Goal: Information Seeking & Learning: Learn about a topic

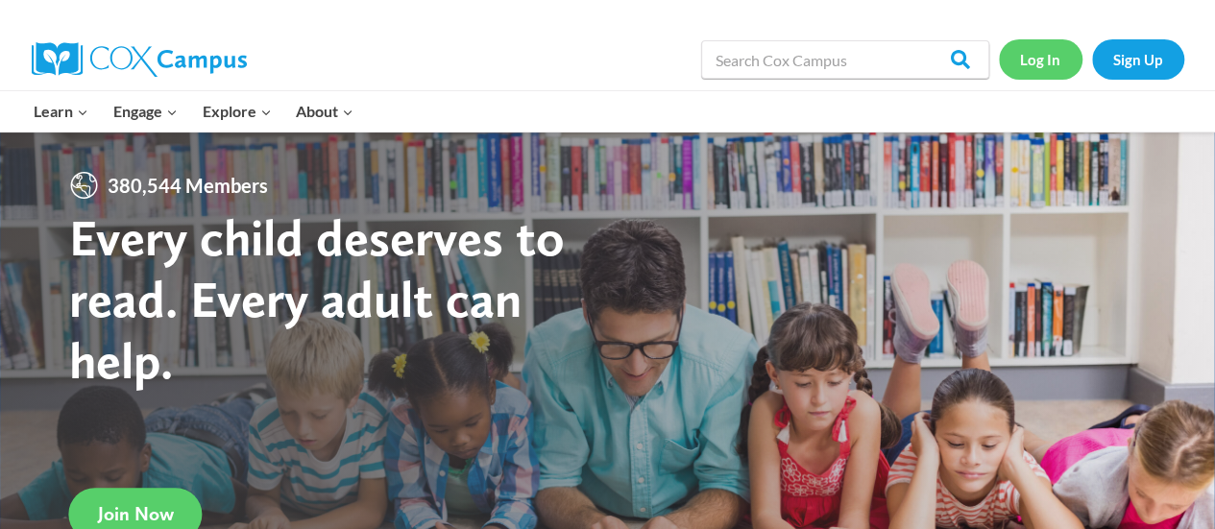
click at [1022, 64] on link "Log In" at bounding box center [1041, 58] width 84 height 39
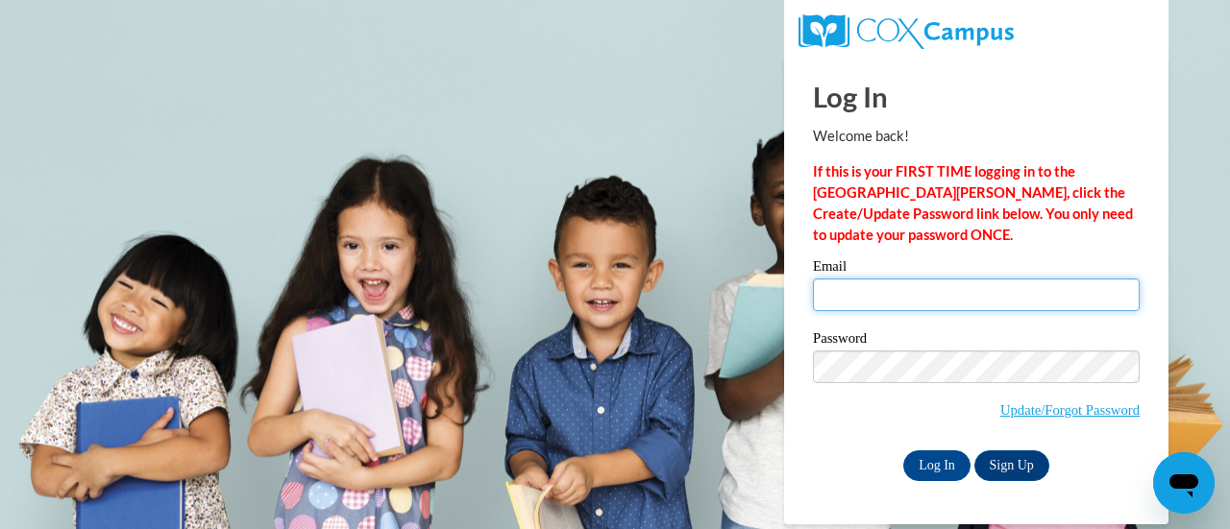
type input "[PERSON_NAME][EMAIL_ADDRESS][DOMAIN_NAME]"
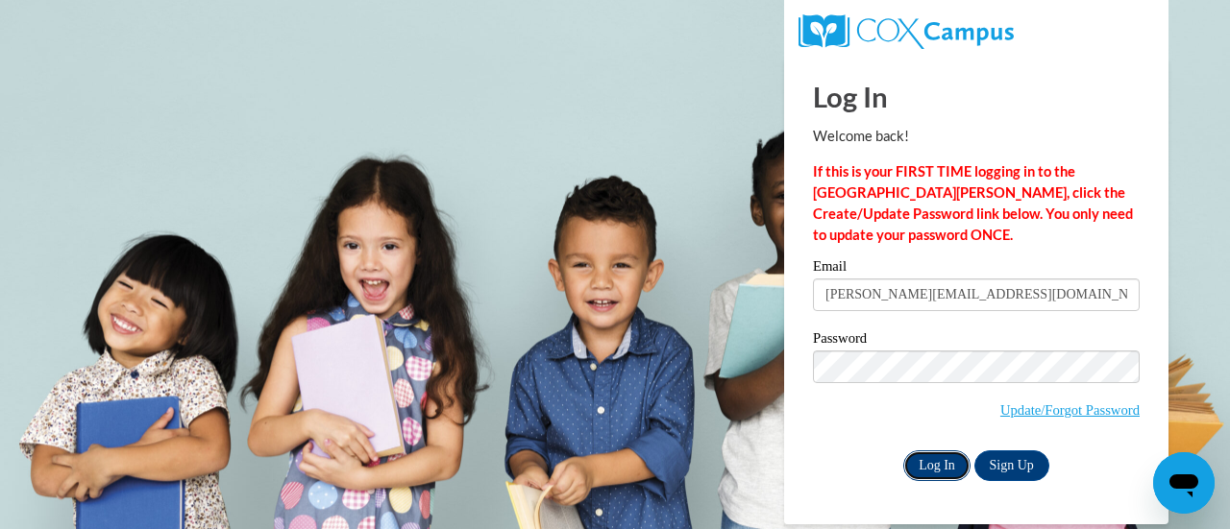
click at [940, 466] on input "Log In" at bounding box center [936, 466] width 67 height 31
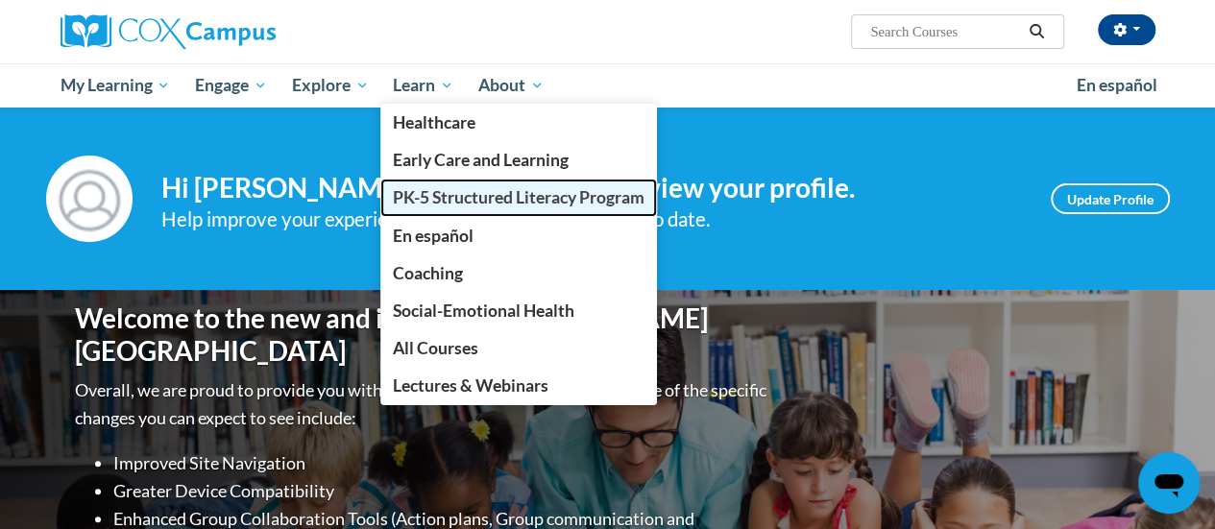
click at [457, 184] on link "PK-5 Structured Literacy Program" at bounding box center [518, 197] width 277 height 37
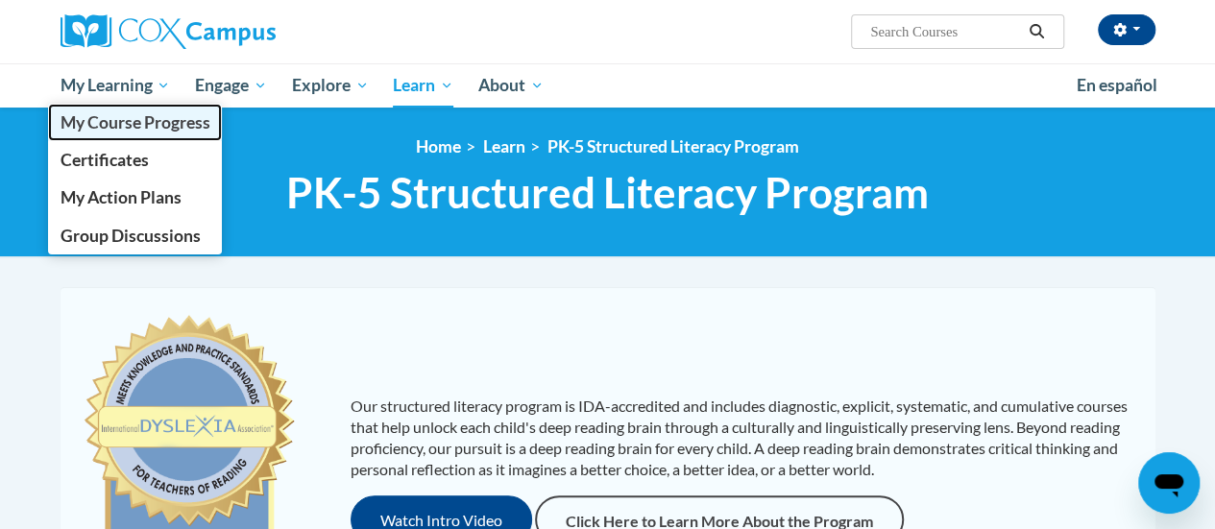
click at [156, 118] on span "My Course Progress" at bounding box center [135, 122] width 150 height 20
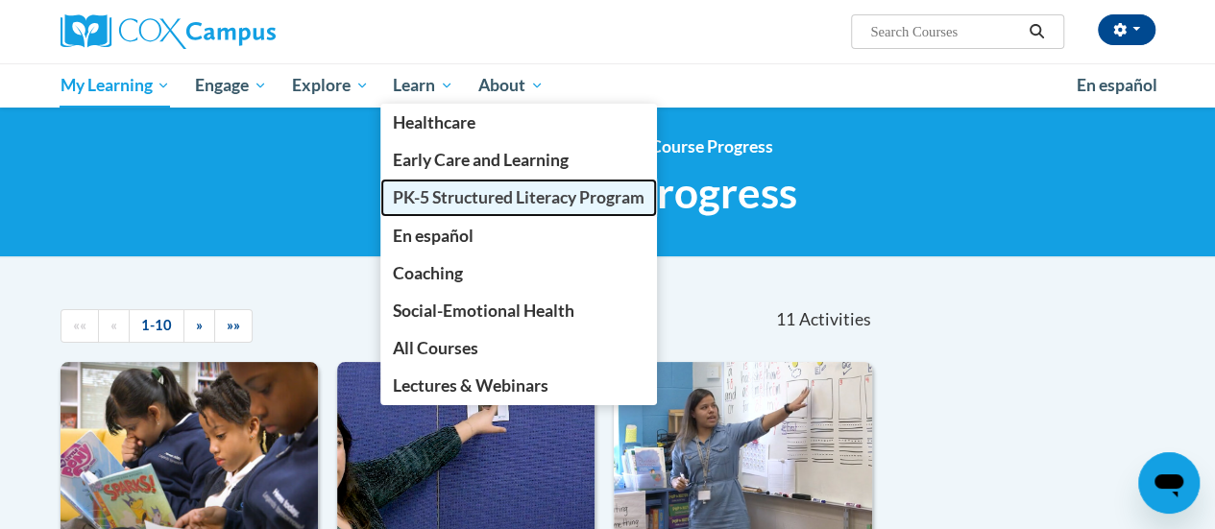
click at [473, 189] on span "PK-5 Structured Literacy Program" at bounding box center [519, 197] width 252 height 20
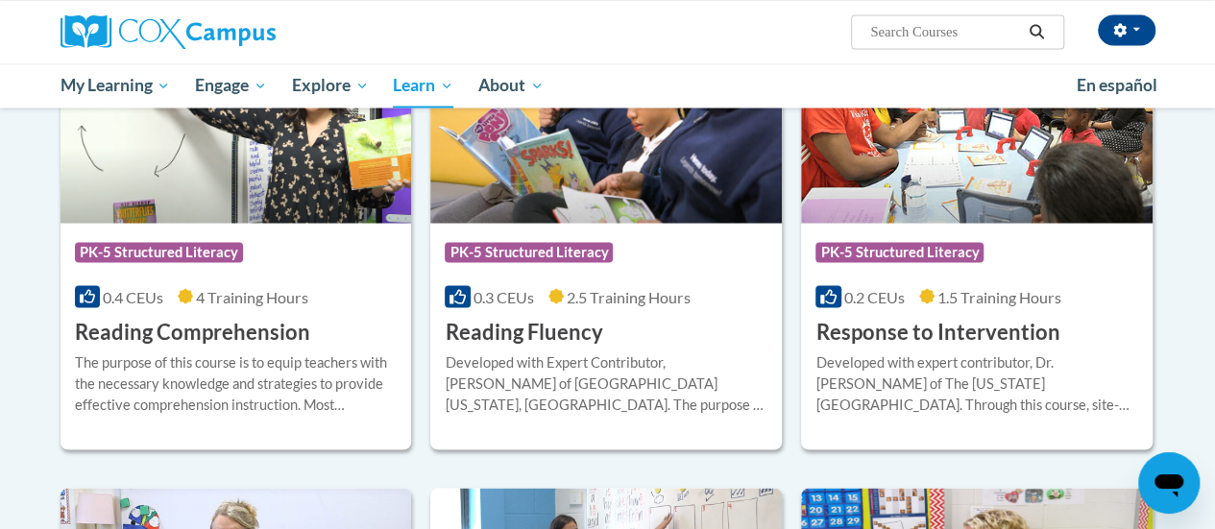
scroll to position [1719, 0]
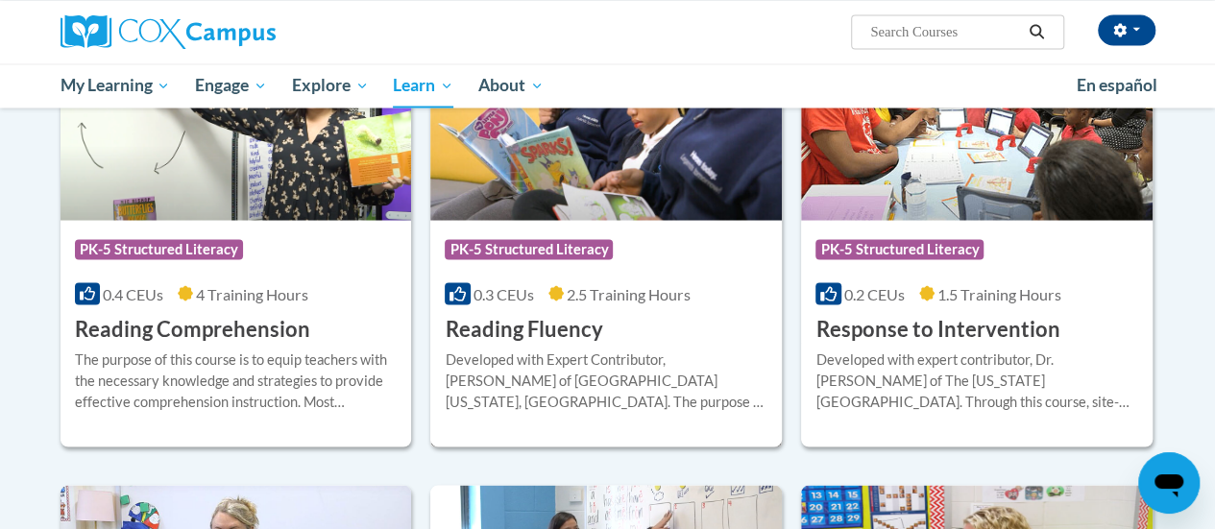
click at [587, 302] on div "0.3 CEUs 2.5 Training Hours" at bounding box center [606, 293] width 323 height 21
click at [673, 320] on div "Course Category: PK-5 Structured Literacy 0.3 CEUs 2.5 Training Hours COURSE Re…" at bounding box center [606, 281] width 352 height 123
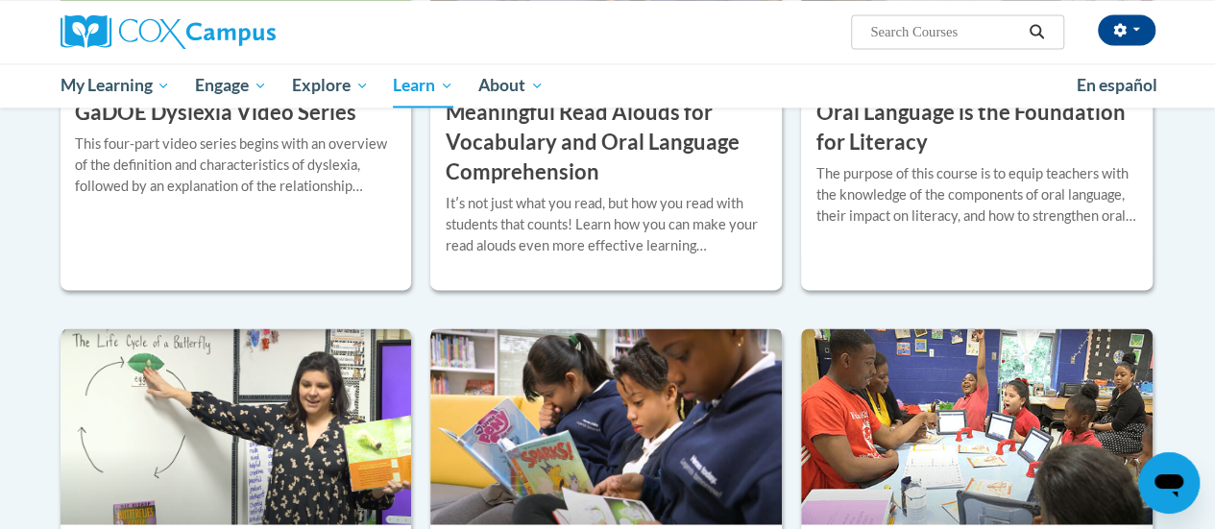
scroll to position [1413, 0]
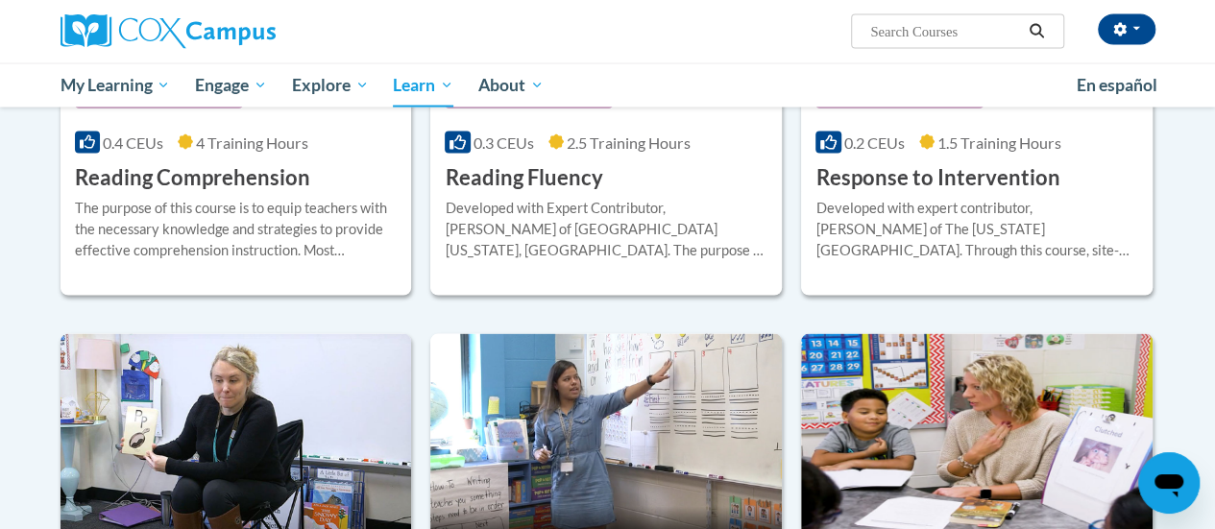
scroll to position [1871, 0]
click at [566, 172] on h3 "Reading Fluency" at bounding box center [524, 177] width 158 height 30
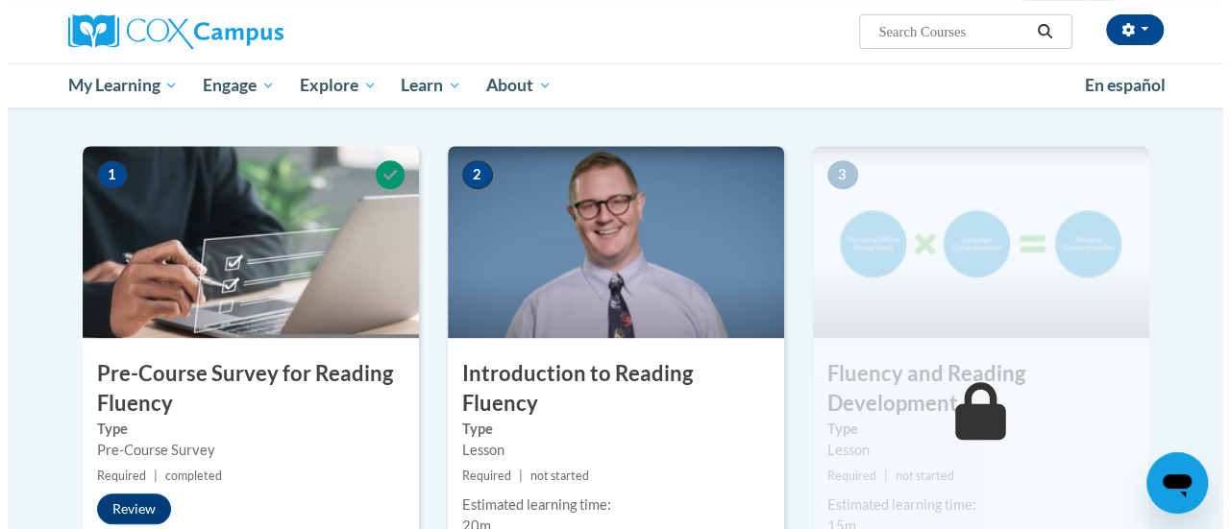
scroll to position [497, 0]
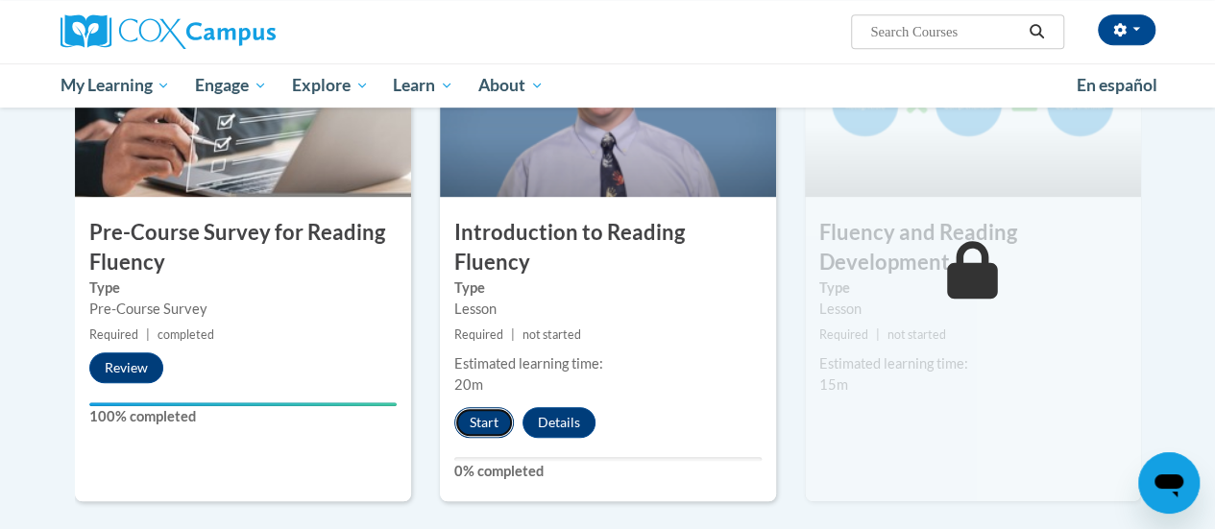
click at [502, 407] on button "Start" at bounding box center [484, 422] width 60 height 31
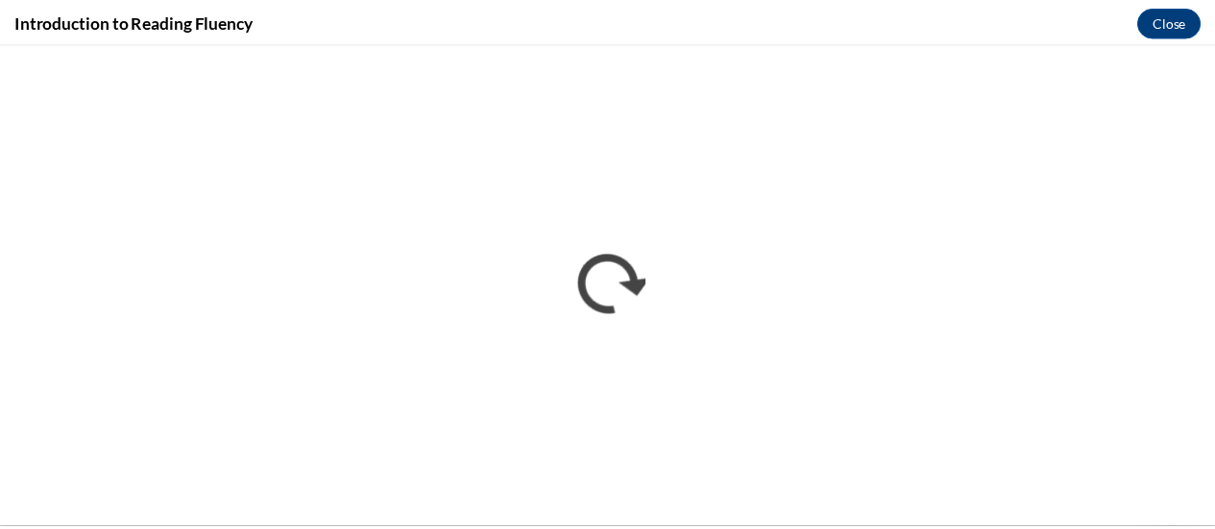
scroll to position [0, 0]
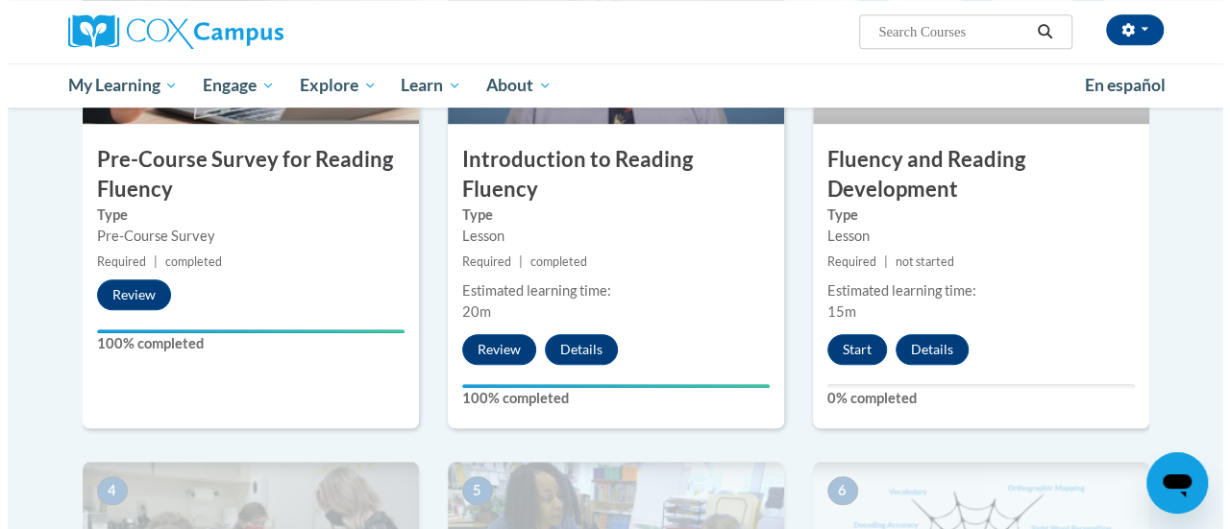
scroll to position [569, 0]
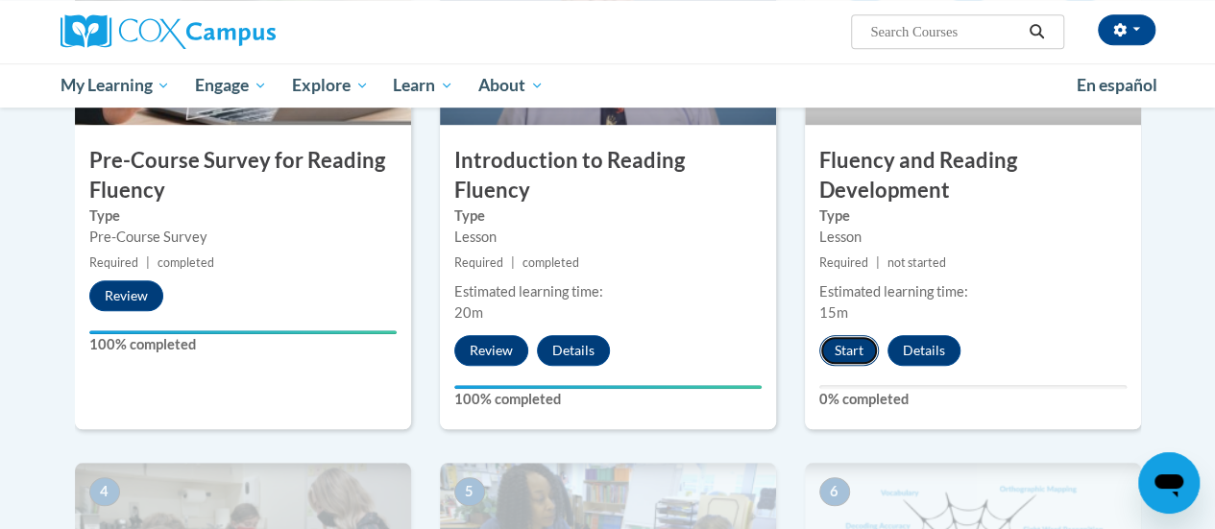
click at [840, 343] on button "Start" at bounding box center [850, 350] width 60 height 31
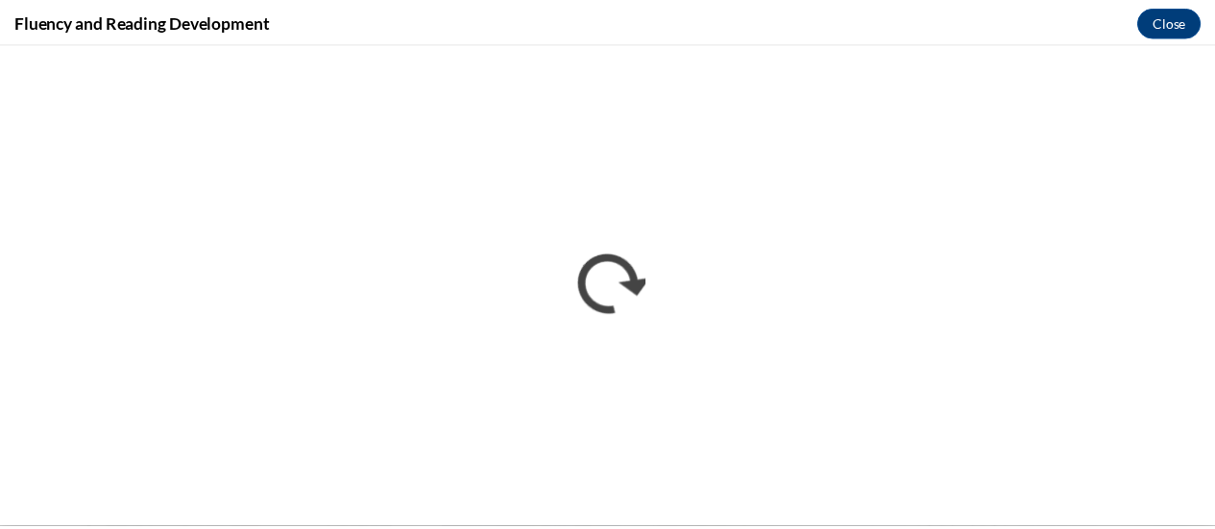
scroll to position [0, 0]
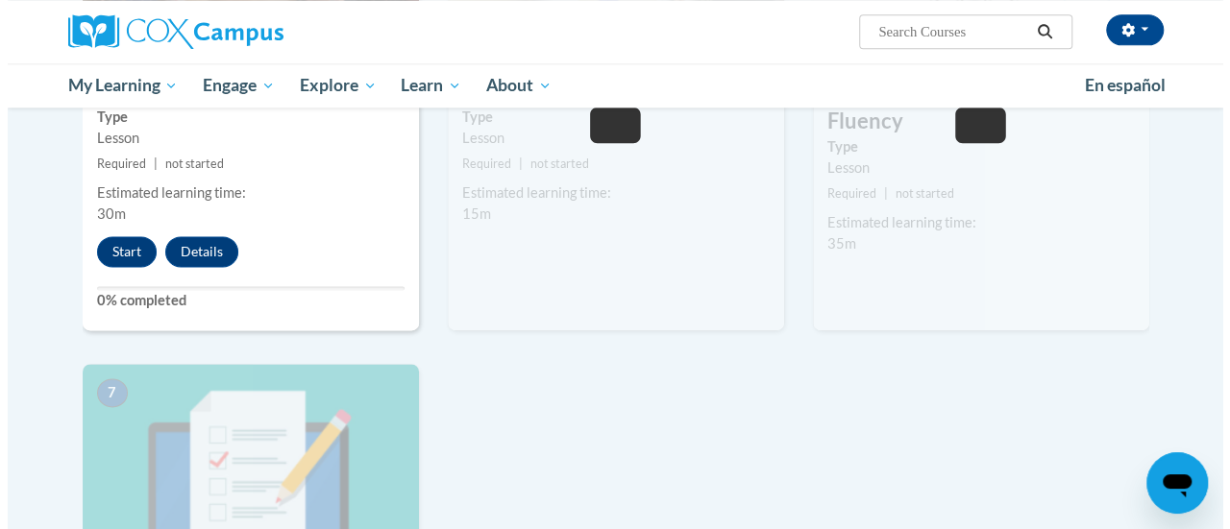
scroll to position [1170, 0]
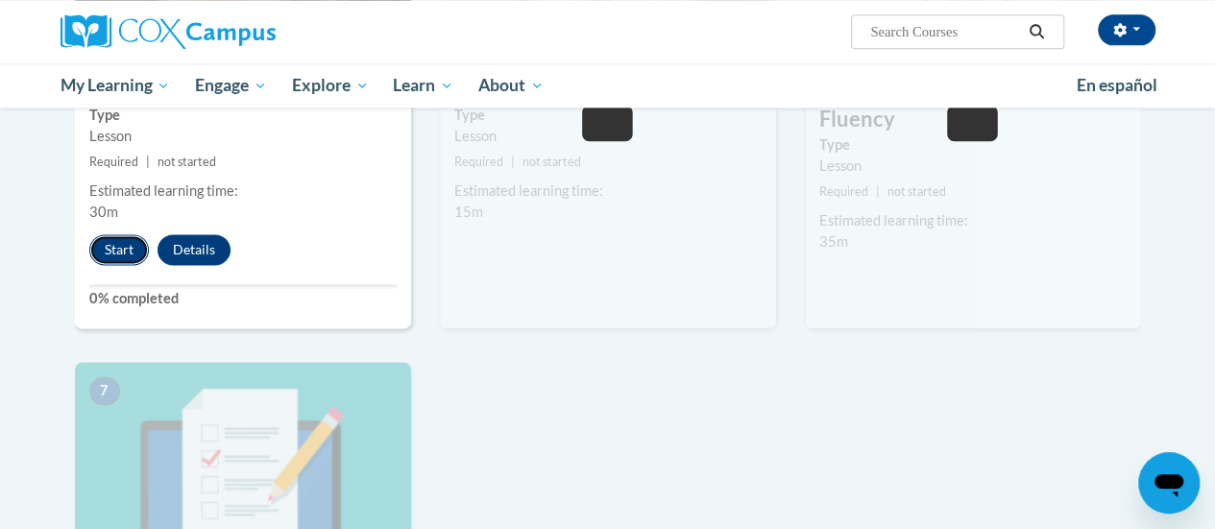
click at [106, 244] on button "Start" at bounding box center [119, 249] width 60 height 31
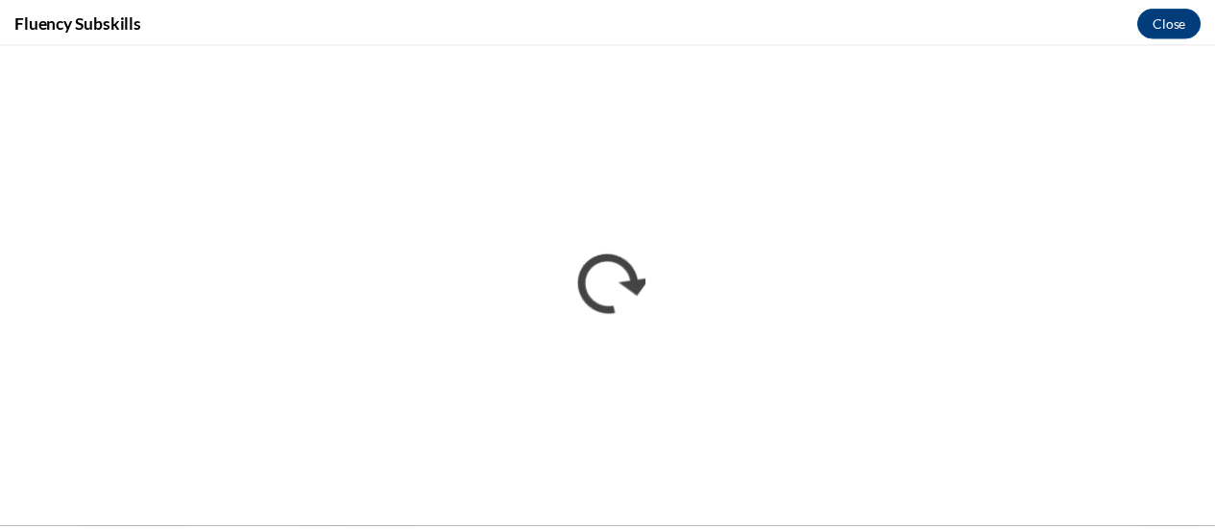
scroll to position [0, 0]
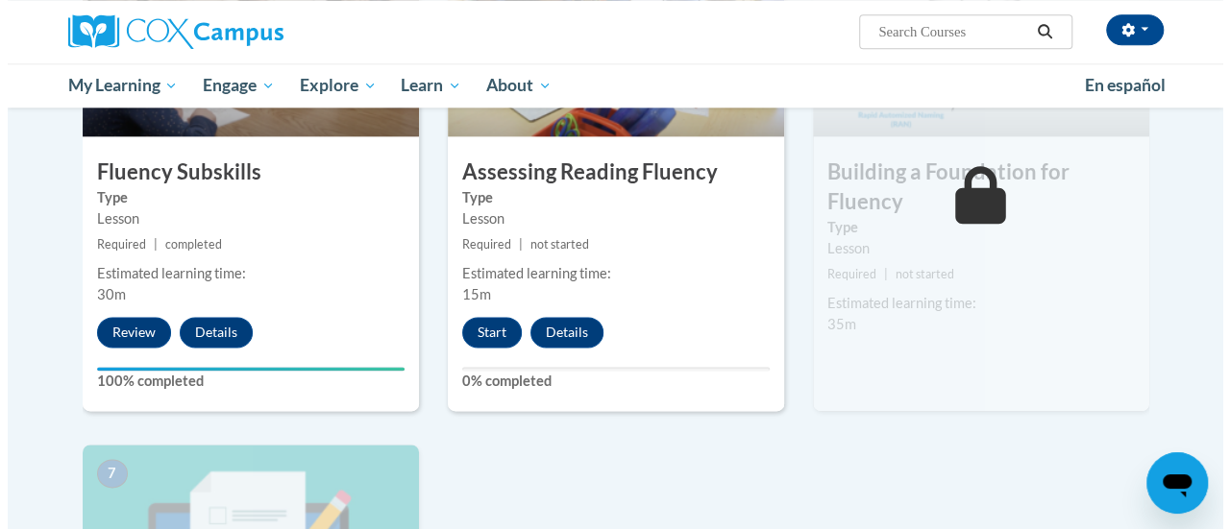
scroll to position [1089, 0]
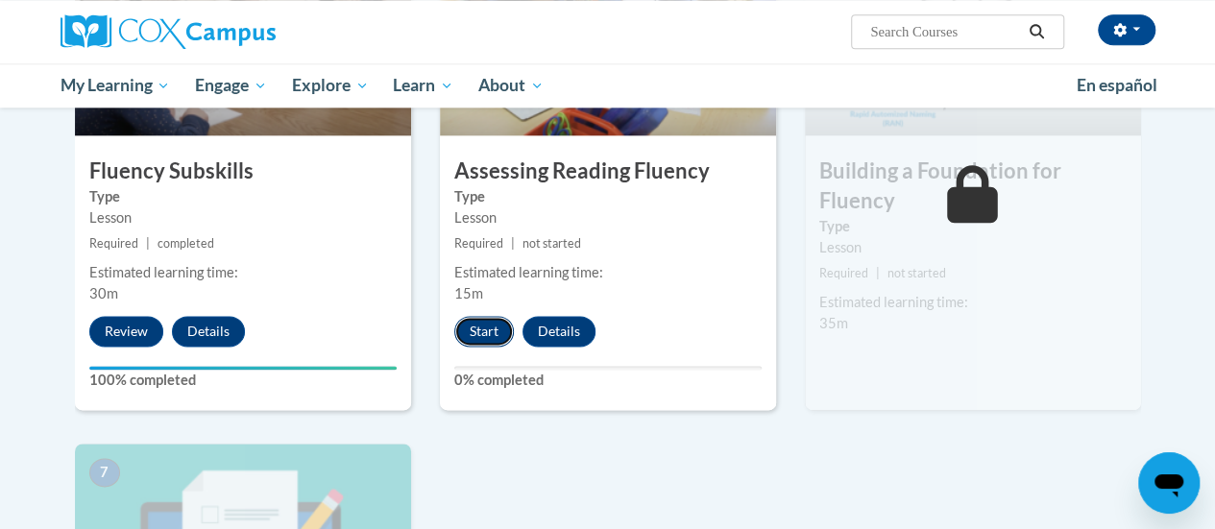
click at [477, 332] on button "Start" at bounding box center [484, 331] width 60 height 31
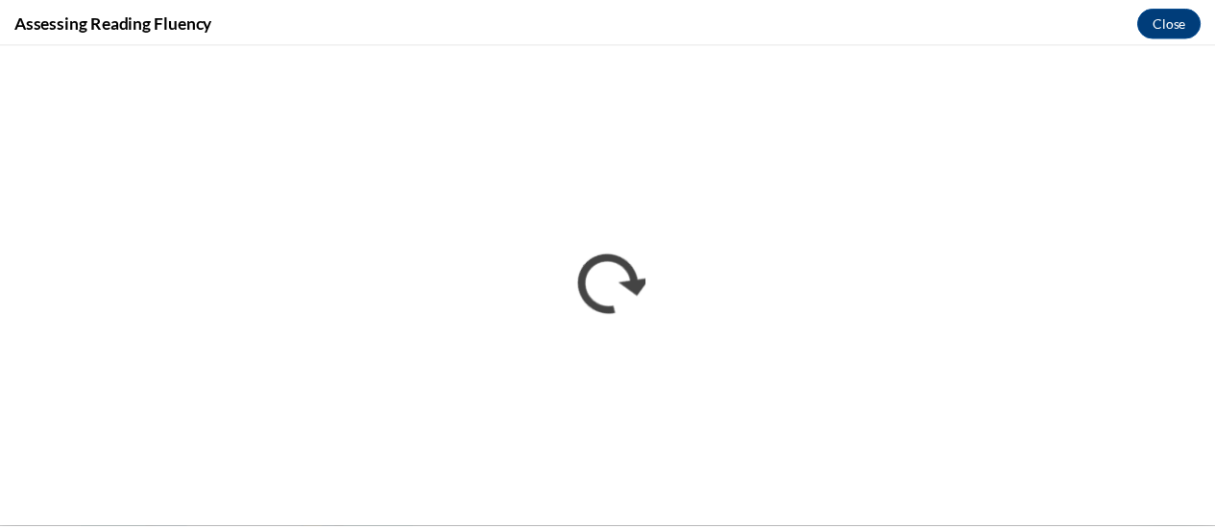
scroll to position [0, 0]
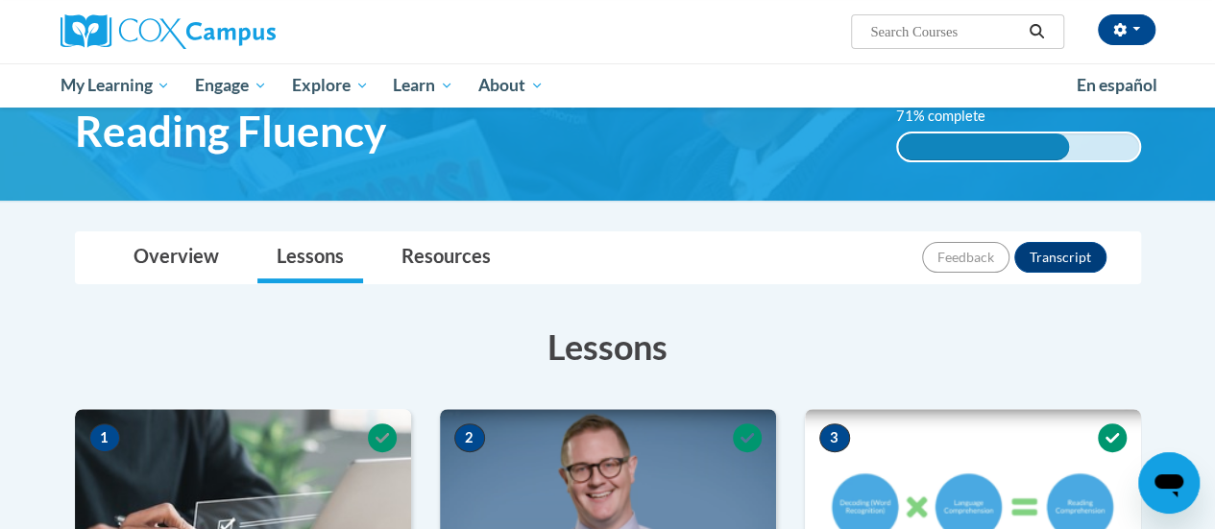
scroll to position [73, 0]
